Goal: Task Accomplishment & Management: Manage account settings

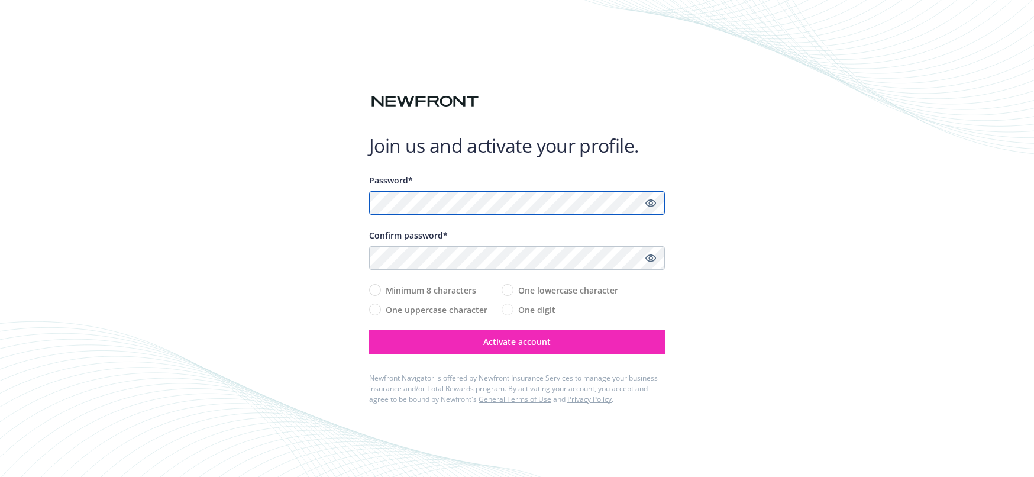
click at [0, 476] on com-1password-button at bounding box center [0, 477] width 0 height 0
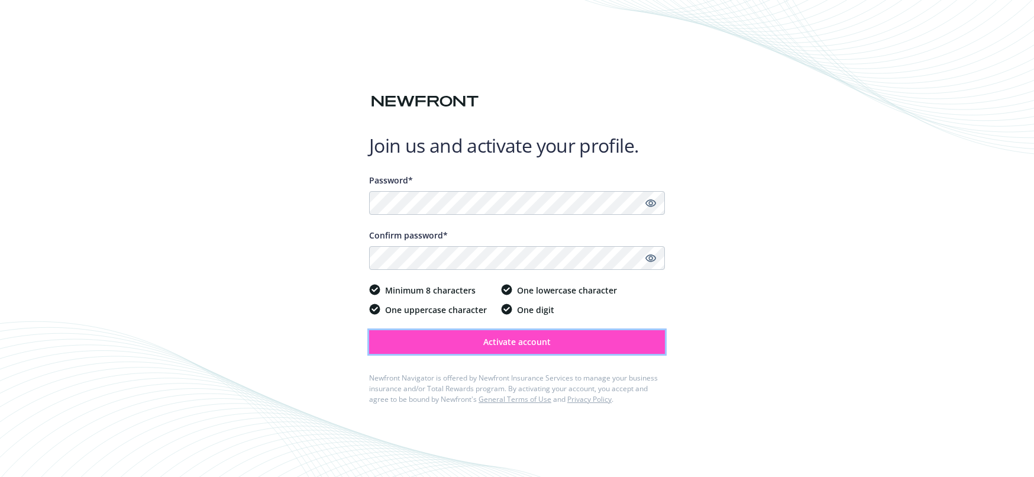
click at [565, 339] on button "Activate account" at bounding box center [517, 342] width 296 height 24
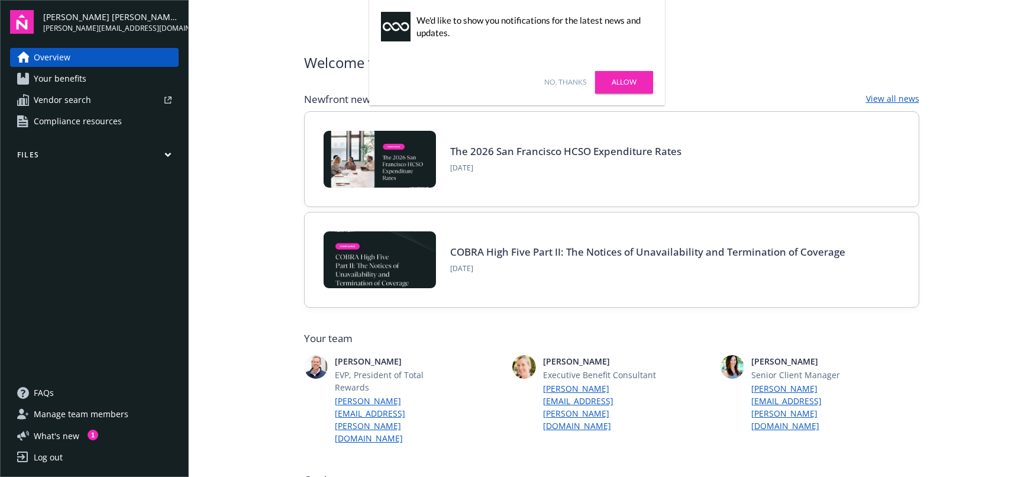
click at [625, 85] on link "Allow" at bounding box center [624, 82] width 58 height 22
